Goal: Information Seeking & Learning: Learn about a topic

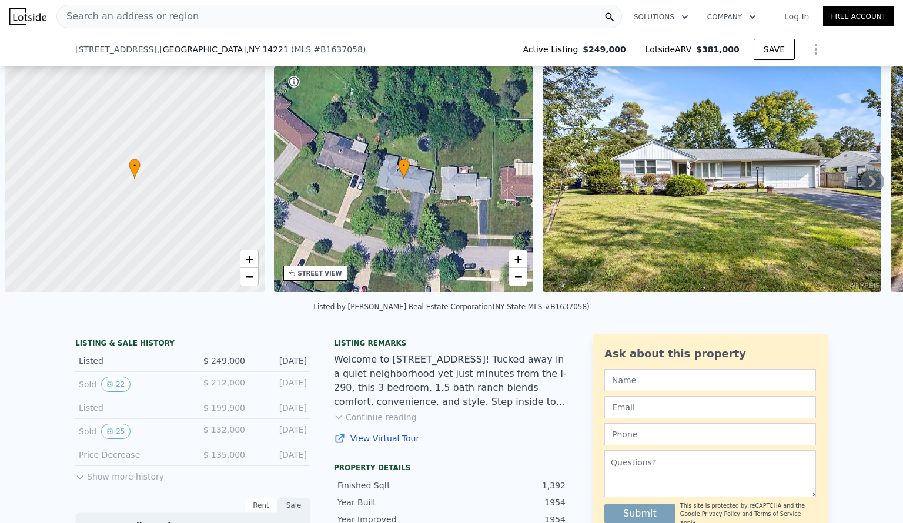
scroll to position [0, 5]
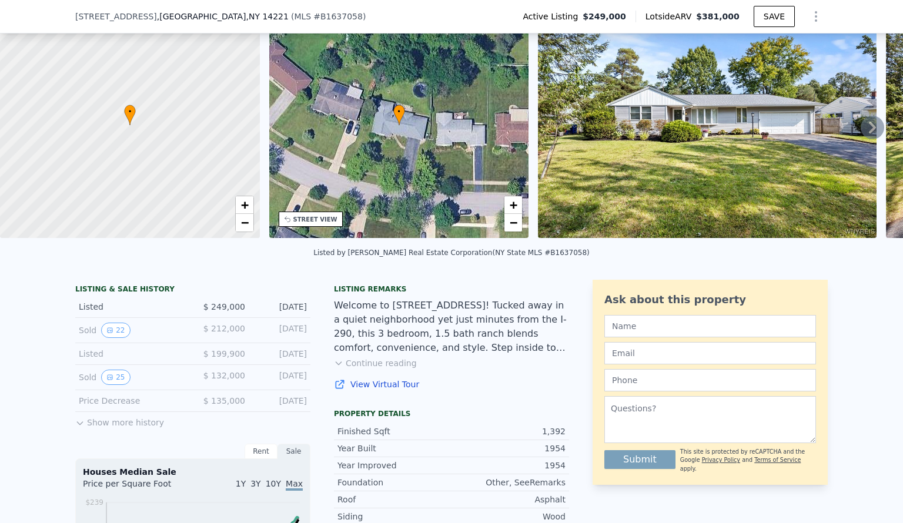
click at [794, 259] on div "Listed by [PERSON_NAME] Real Estate Corporation (NY State MLS #B1637058)" at bounding box center [451, 256] width 903 height 28
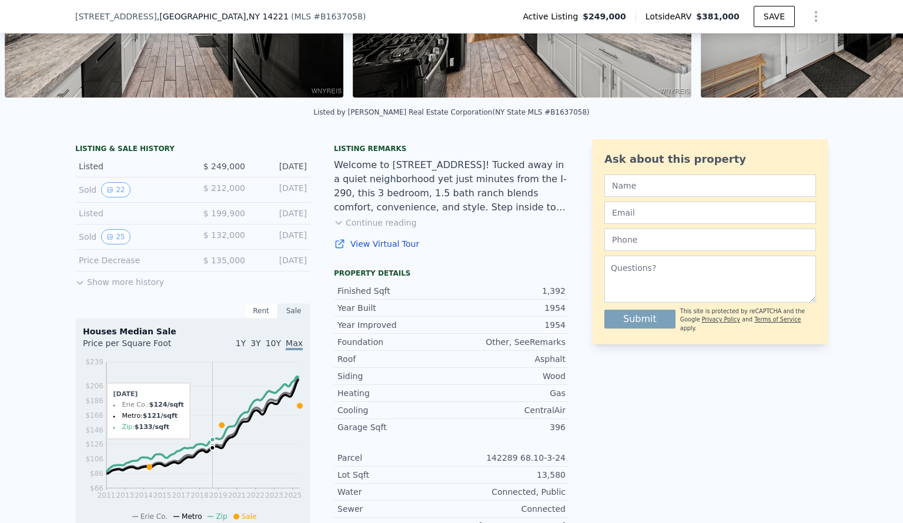
scroll to position [172, 0]
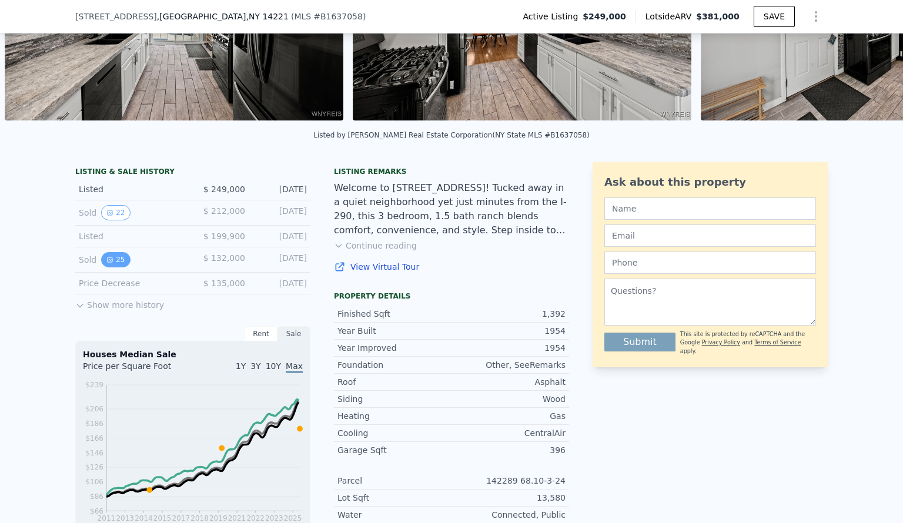
click at [109, 262] on button "25" at bounding box center [115, 259] width 29 height 15
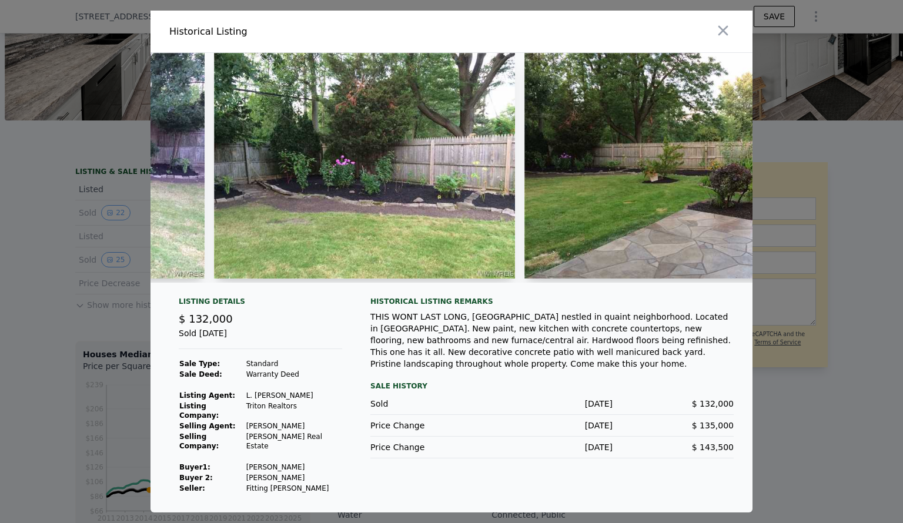
scroll to position [0, 6187]
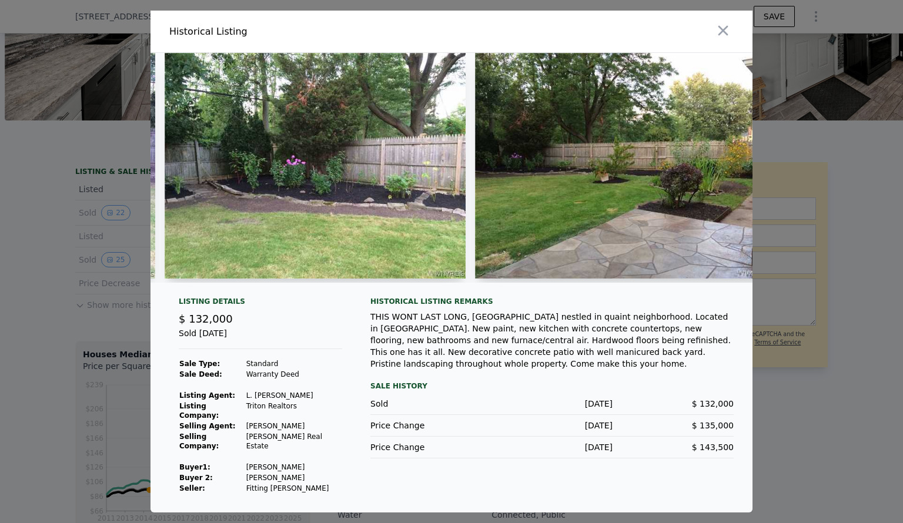
click at [747, 283] on div at bounding box center [452, 168] width 602 height 230
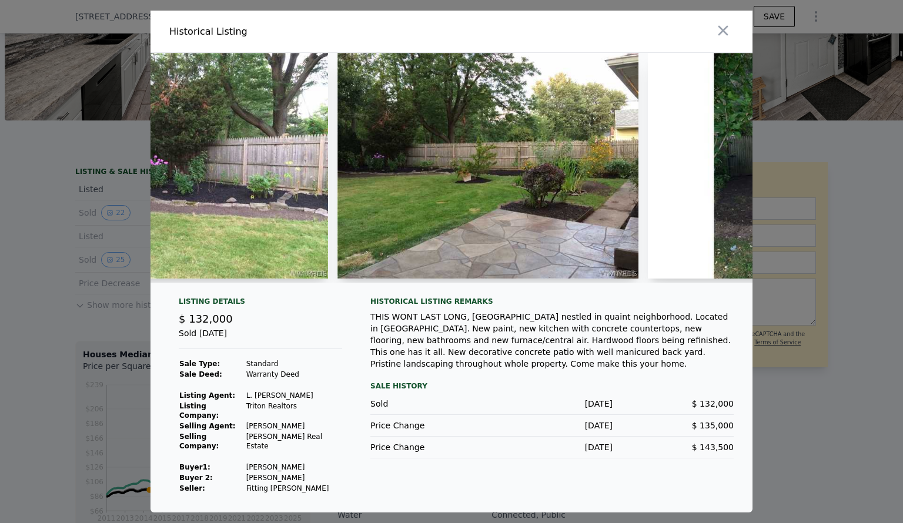
scroll to position [0, 6446]
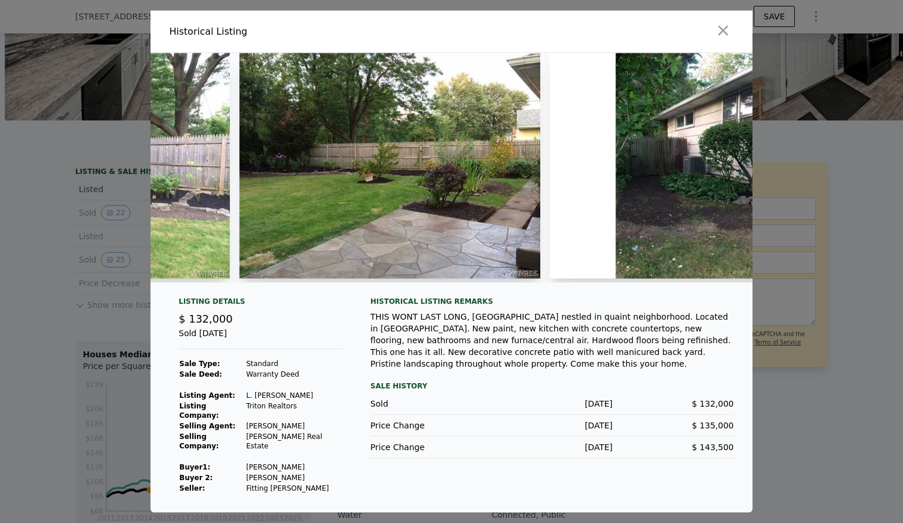
click at [747, 283] on div at bounding box center [452, 168] width 602 height 230
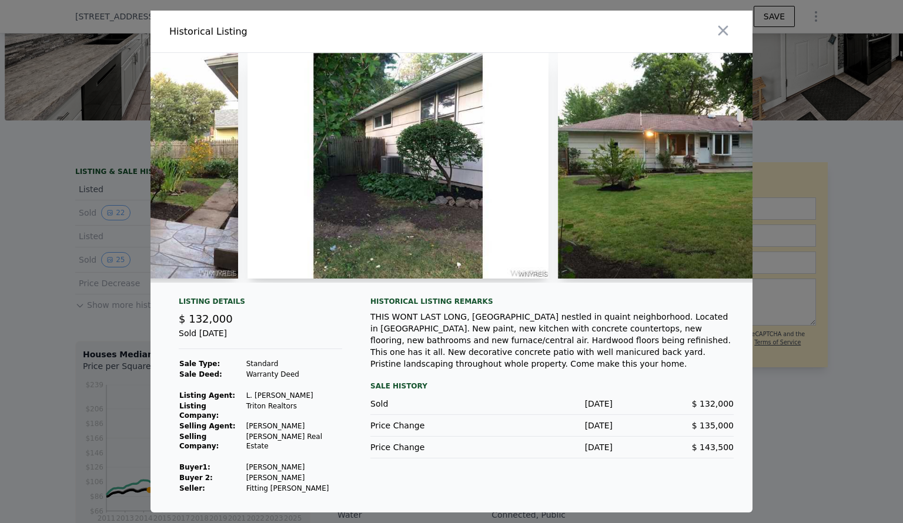
click at [747, 283] on div at bounding box center [452, 168] width 602 height 230
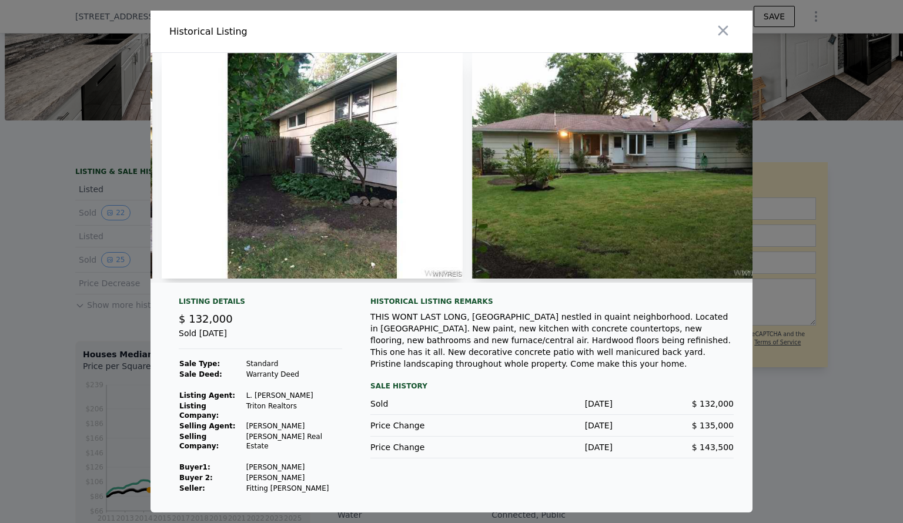
scroll to position [0, 6877]
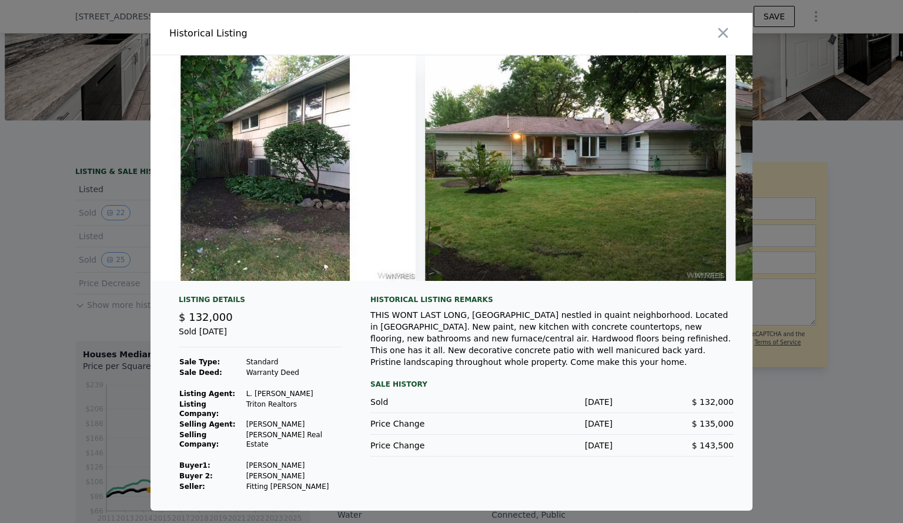
click at [747, 291] on div at bounding box center [452, 172] width 602 height 235
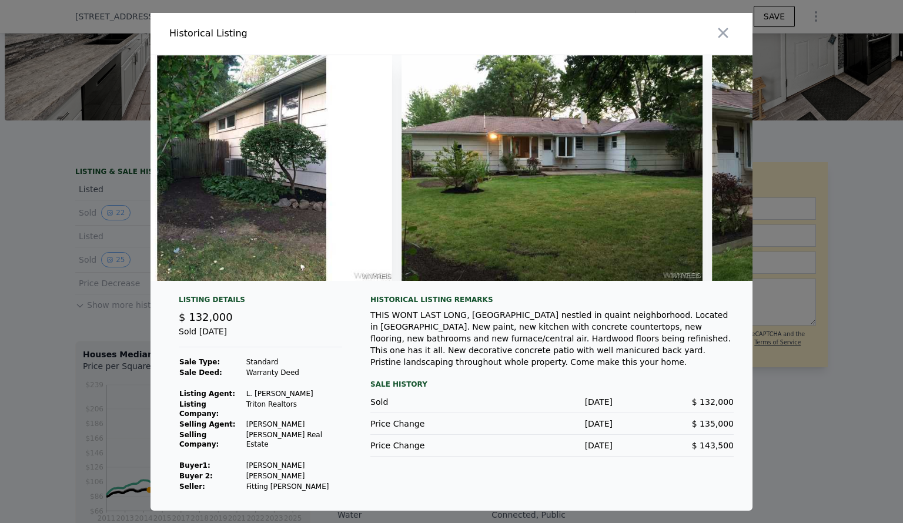
scroll to position [0, 6924]
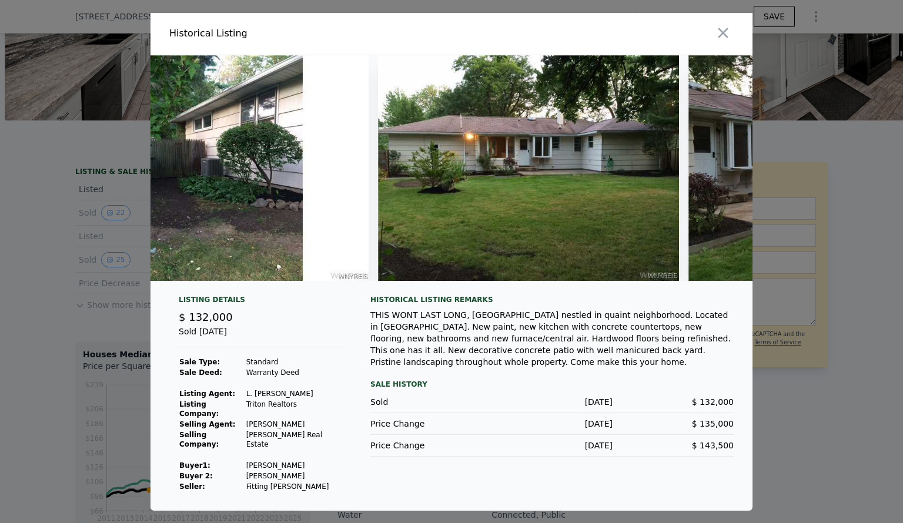
drag, startPoint x: 438, startPoint y: 353, endPoint x: 715, endPoint y: 373, distance: 277.7
click at [715, 368] on div "THIS WONT LAST LONG, [GEOGRAPHIC_DATA] nestled in quaint neighborhood. Located …" at bounding box center [552, 338] width 363 height 59
click at [600, 384] on div "Historical Listing remarks THIS WONT LAST LONG, Redone ranch nestled in quaint …" at bounding box center [552, 393] width 363 height 197
click at [721, 38] on icon "button" at bounding box center [724, 33] width 10 height 10
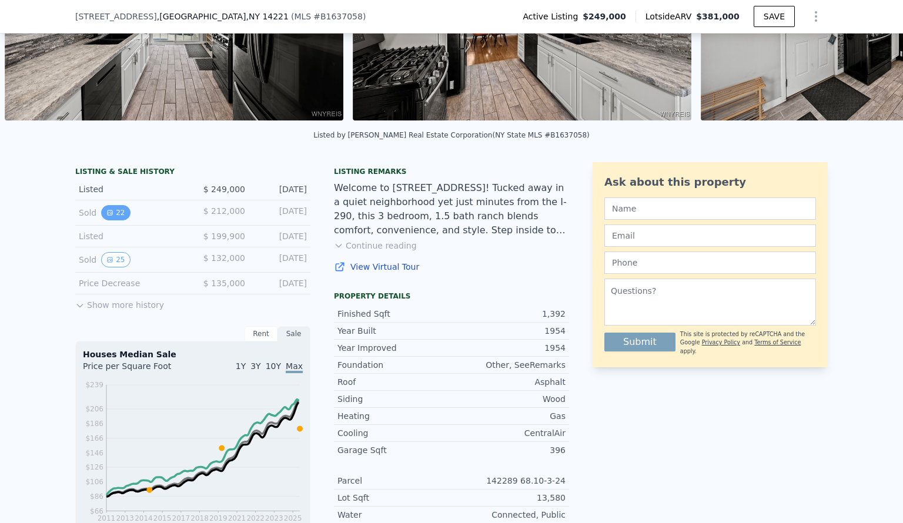
click at [113, 219] on button "22" at bounding box center [115, 212] width 29 height 15
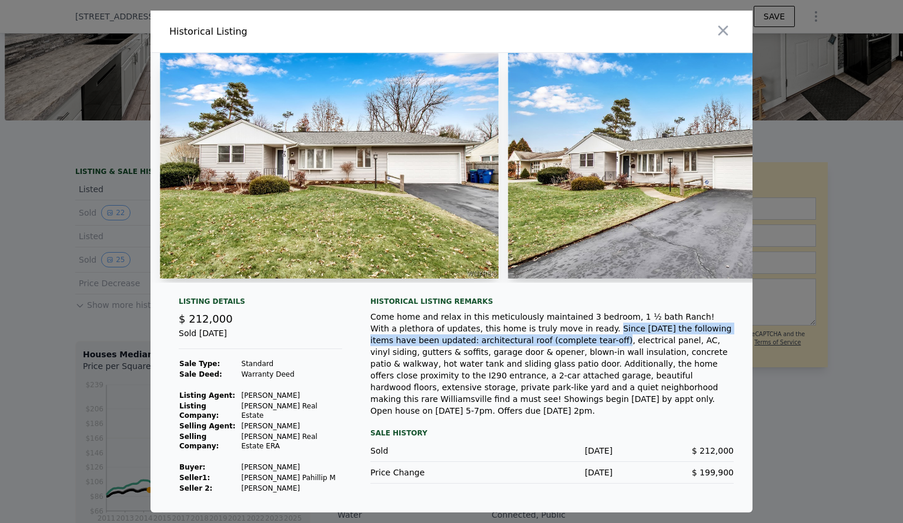
drag, startPoint x: 516, startPoint y: 342, endPoint x: 454, endPoint y: 355, distance: 63.1
click at [454, 355] on div "Come home and relax in this meticulously maintained 3 bedroom, 1 ½ bath Ranch! …" at bounding box center [552, 364] width 363 height 106
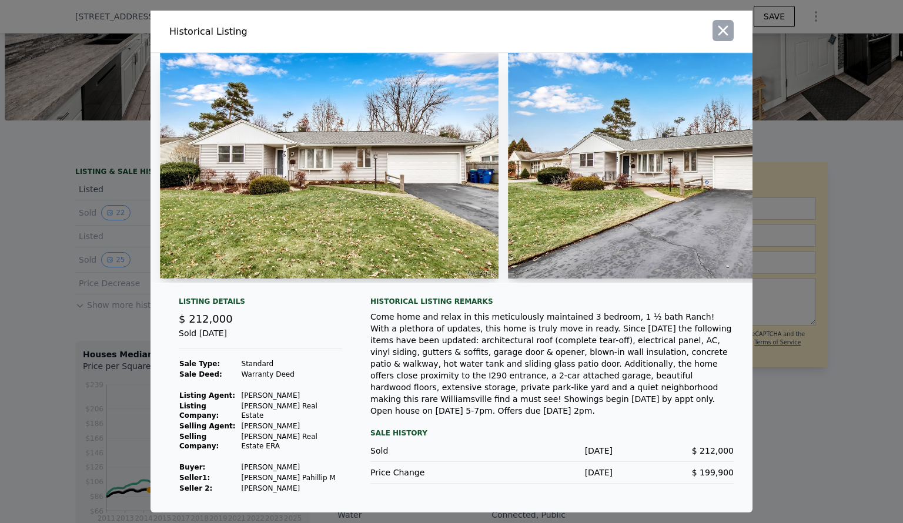
click at [713, 36] on button "button" at bounding box center [723, 30] width 21 height 21
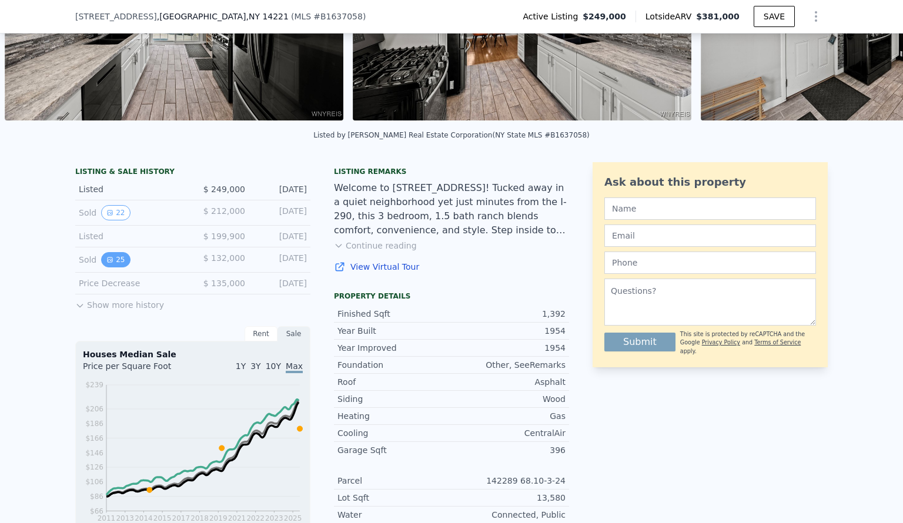
click at [108, 262] on icon "View historical data" at bounding box center [110, 260] width 5 height 5
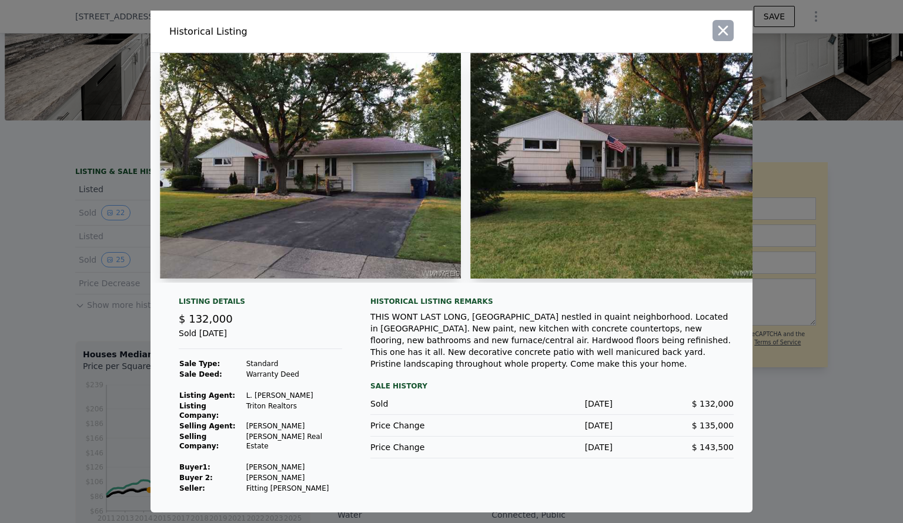
click at [726, 36] on icon "button" at bounding box center [724, 31] width 10 height 10
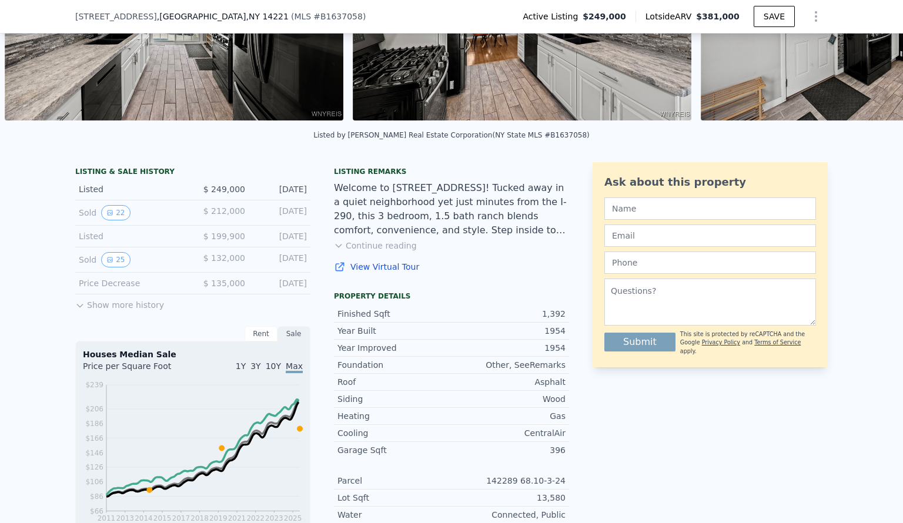
click at [363, 252] on button "Continue reading" at bounding box center [375, 246] width 83 height 12
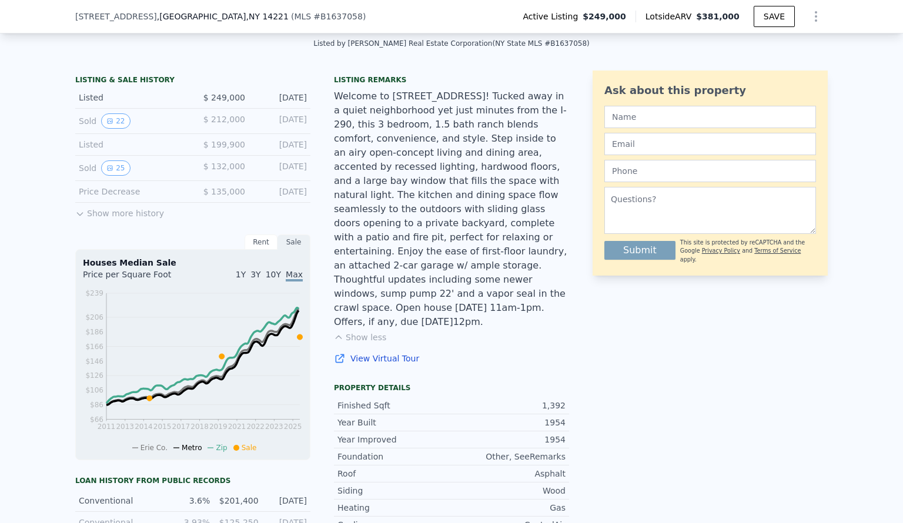
scroll to position [289, 0]
